Goal: Information Seeking & Learning: Learn about a topic

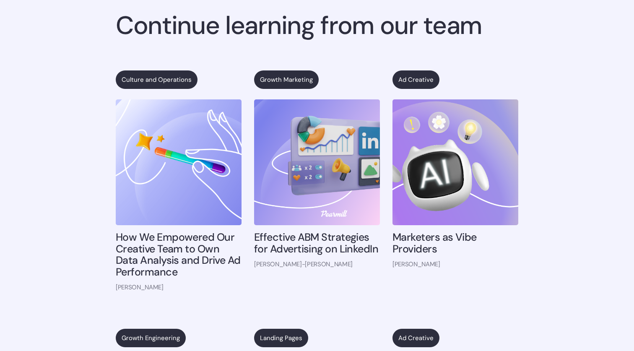
scroll to position [4444, 0]
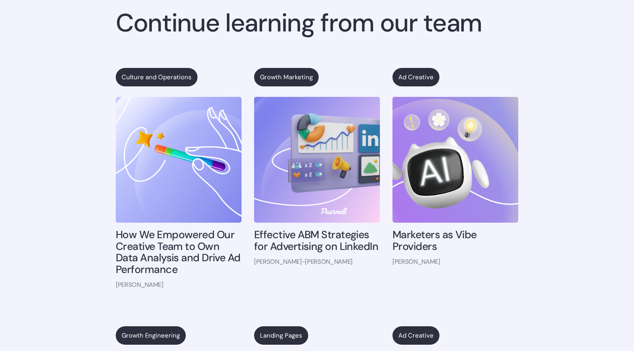
click at [430, 246] on h4 "Marketers as Vibe Providers" at bounding box center [455, 240] width 126 height 23
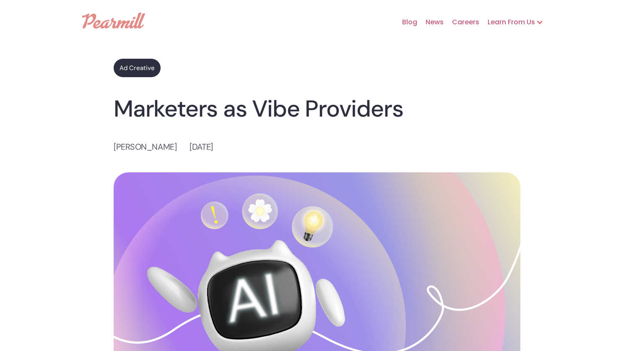
click at [134, 18] on img at bounding box center [113, 21] width 63 height 16
click at [411, 22] on link "Blog" at bounding box center [404, 22] width 23 height 27
